Goal: Entertainment & Leisure: Consume media (video, audio)

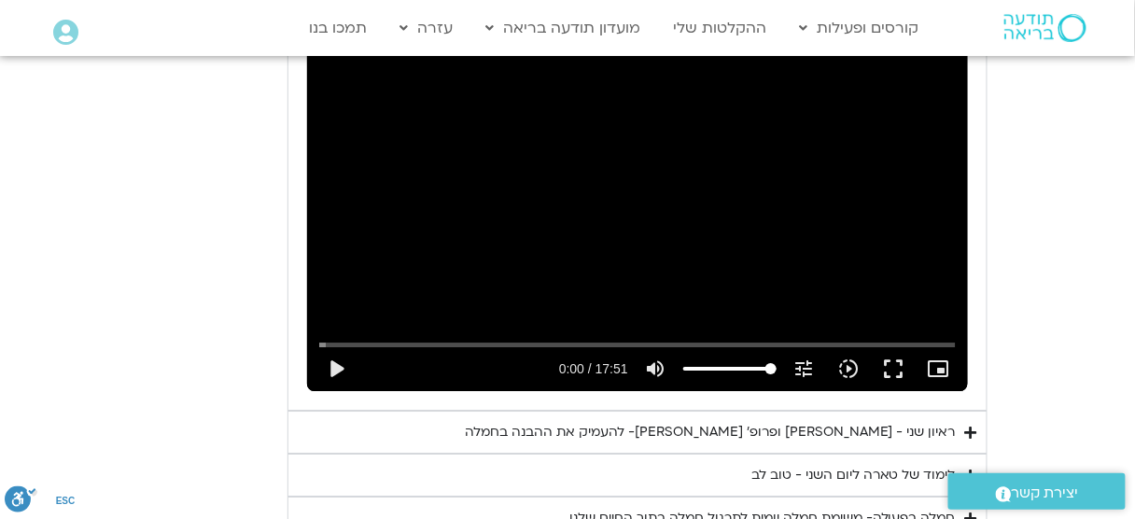
scroll to position [5078, 0]
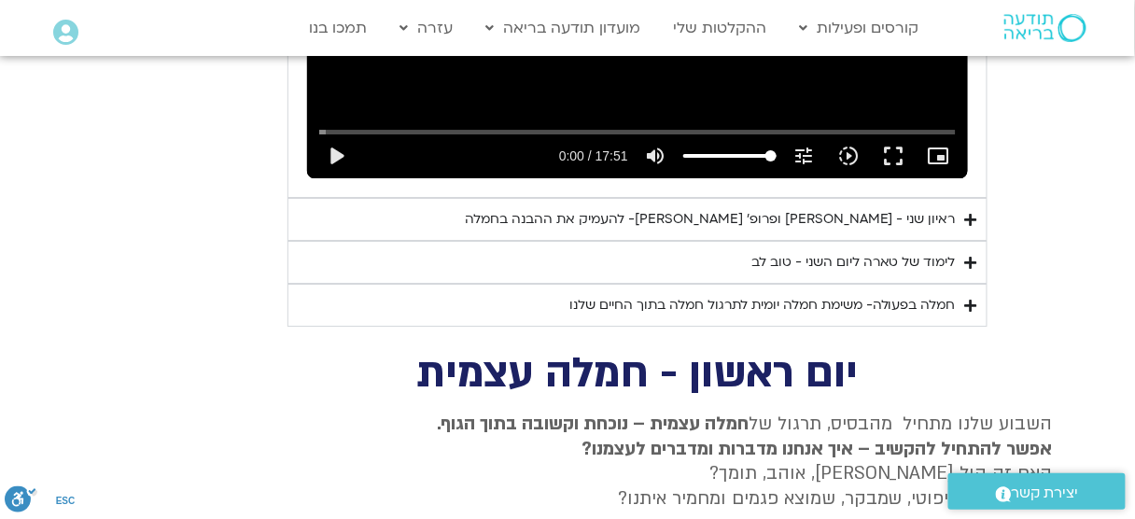
click at [922, 208] on div "ראיון שני - [PERSON_NAME] ופרופ׳ [PERSON_NAME]- להעמיק את ההבנה בחמלה" at bounding box center [710, 219] width 491 height 22
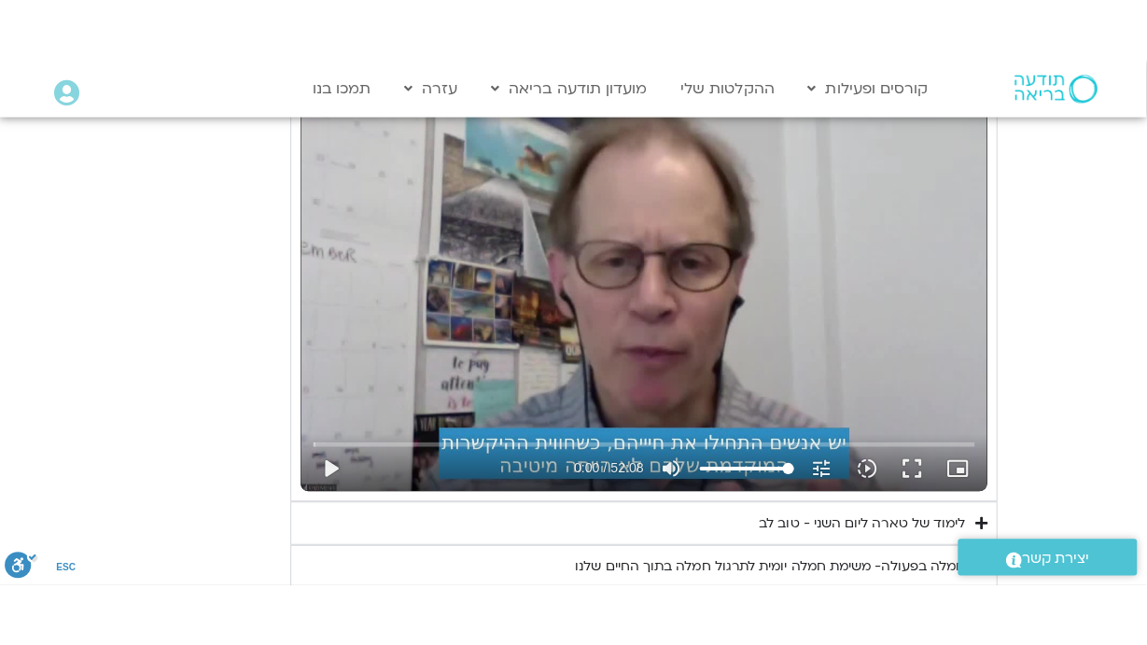
scroll to position [5377, 0]
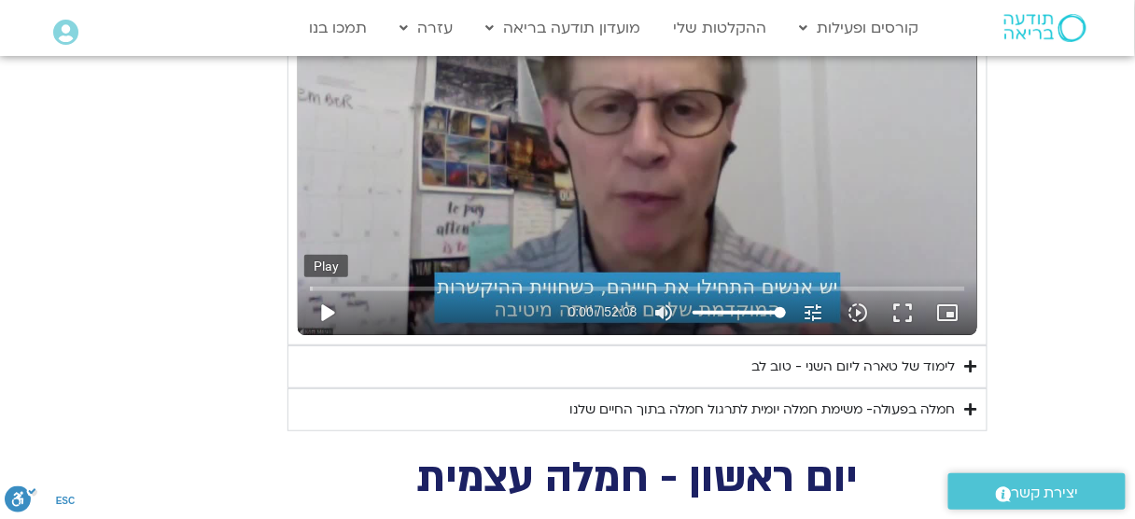
click at [332, 290] on button "play_arrow" at bounding box center [326, 312] width 45 height 45
click at [903, 290] on button "fullscreen" at bounding box center [903, 312] width 45 height 45
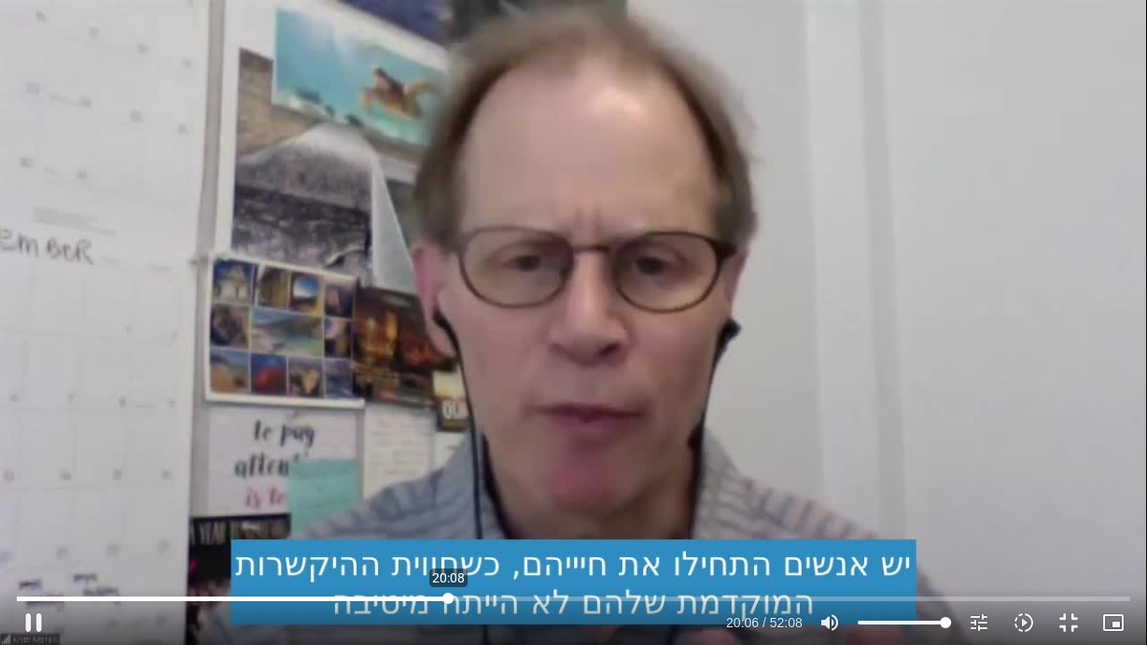
drag, startPoint x: 22, startPoint y: 602, endPoint x: 448, endPoint y: 593, distance: 425.8
click at [448, 593] on input "Seek" at bounding box center [573, 598] width 1113 height 11
drag, startPoint x: 456, startPoint y: 597, endPoint x: 403, endPoint y: 598, distance: 52.3
click at [403, 598] on input "Seek" at bounding box center [573, 598] width 1113 height 11
drag, startPoint x: 403, startPoint y: 601, endPoint x: 369, endPoint y: 604, distance: 34.7
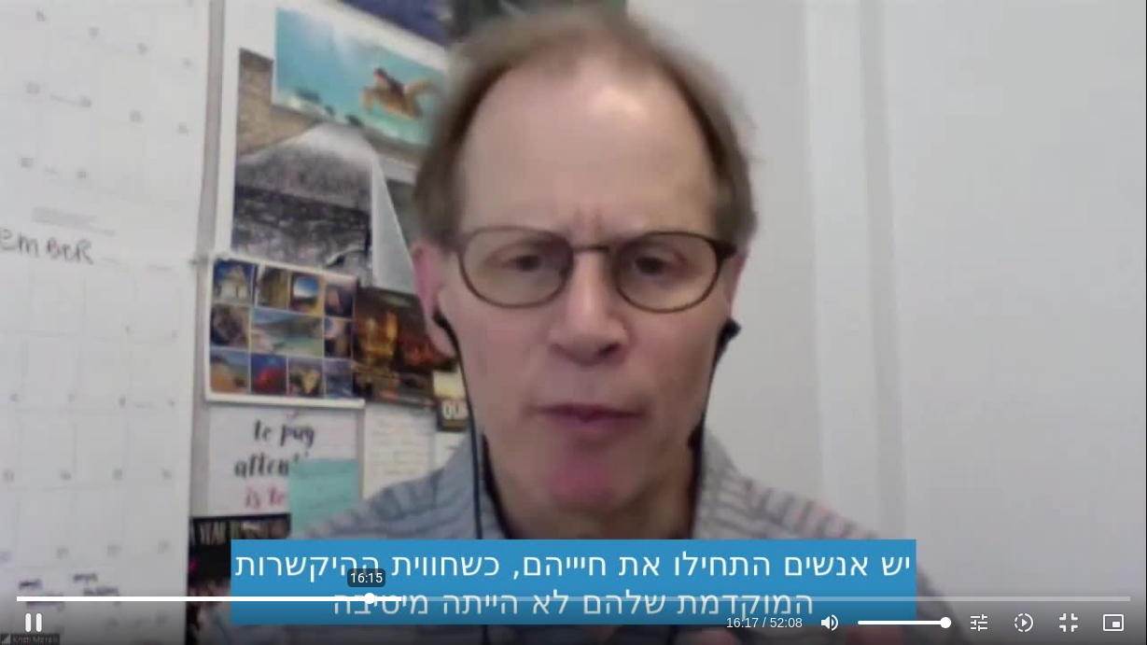
click at [369, 604] on input "Seek" at bounding box center [573, 598] width 1113 height 11
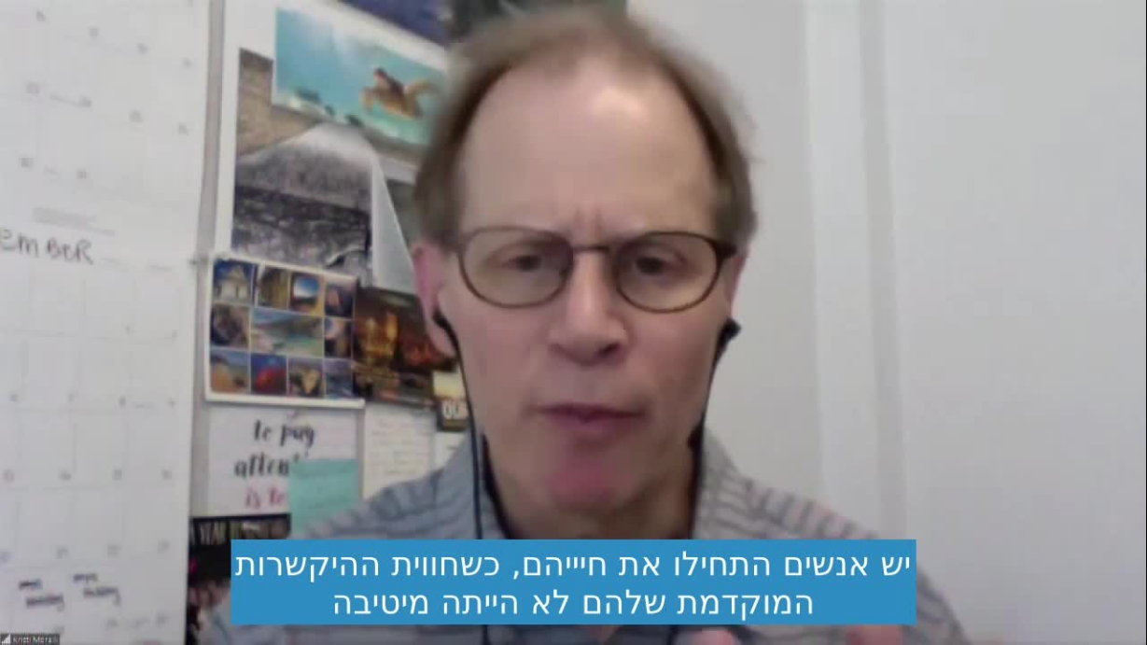
click at [669, 445] on div "Skip Ad 16:10 pause 27:21 / 52:08 volume_up Mute tune Resolution Auto 720p slow…" at bounding box center [573, 322] width 1147 height 645
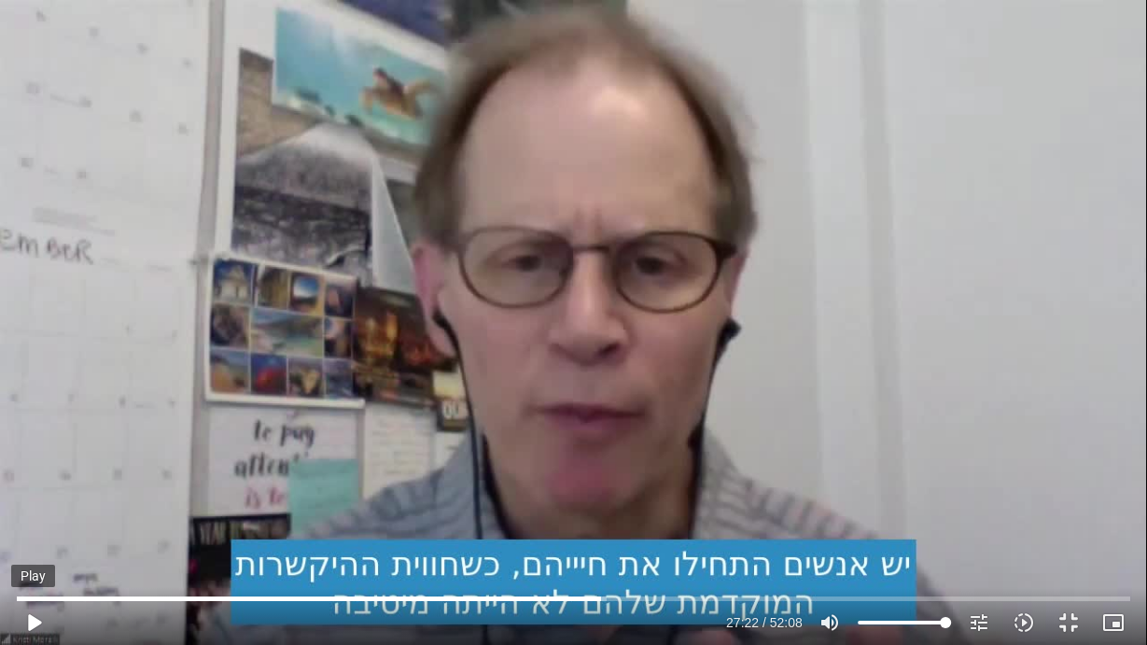
click at [45, 622] on button "play_arrow" at bounding box center [33, 622] width 45 height 45
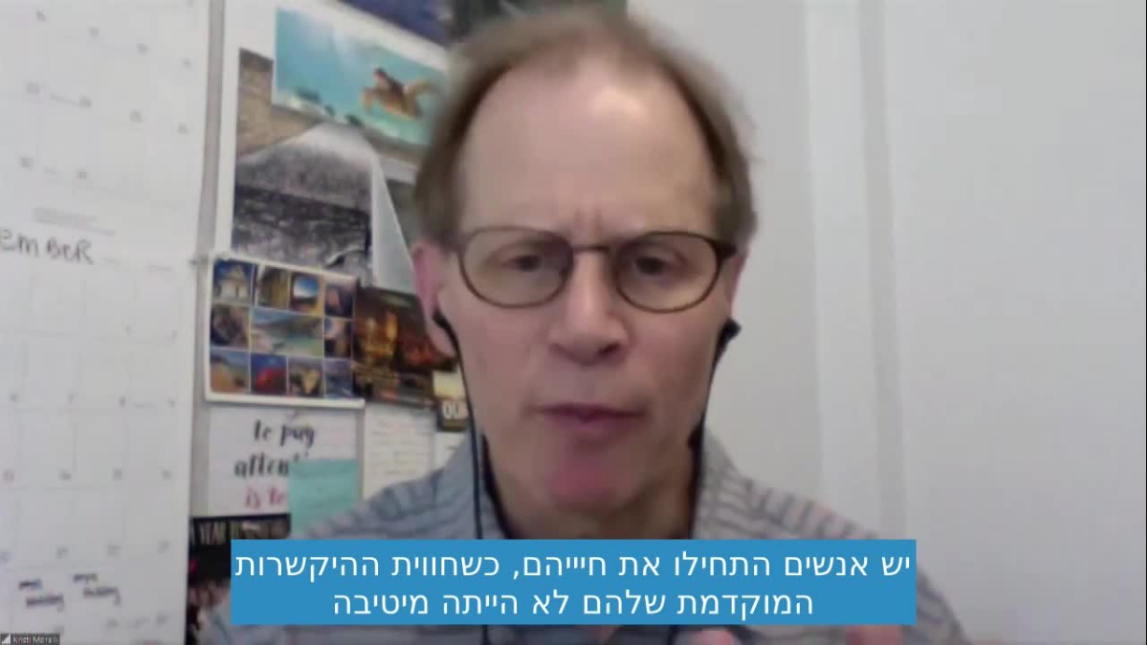
click at [688, 116] on div "Skip Ad 4:14 pause 32:21 / 52:08 volume_up Mute tune Resolution Auto 720p slow_…" at bounding box center [573, 322] width 1147 height 645
type input "1952.646143"
